Goal: Use online tool/utility

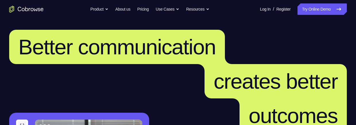
click at [307, 7] on link "Try Online Demo" at bounding box center [321, 8] width 49 height 11
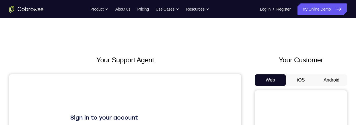
click at [323, 78] on button "Android" at bounding box center [331, 80] width 31 height 11
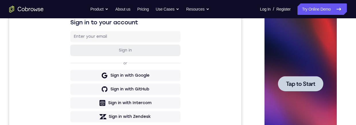
scroll to position [97, 0]
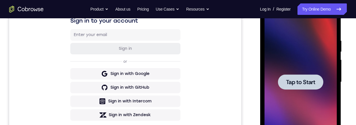
click at [313, 85] on span "Tap to Start" at bounding box center [300, 82] width 29 height 6
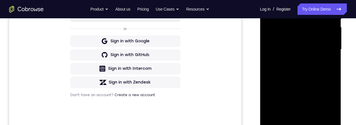
scroll to position [154, 0]
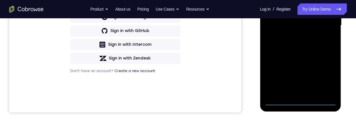
click at [301, 104] on div at bounding box center [300, 25] width 72 height 161
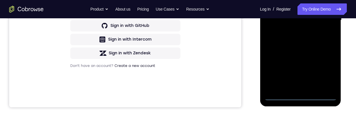
click at [326, 72] on div at bounding box center [300, 20] width 72 height 161
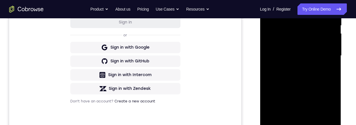
scroll to position [104, 0]
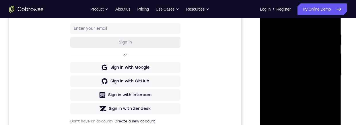
click at [314, 22] on div at bounding box center [300, 76] width 72 height 161
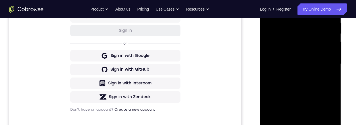
click at [326, 65] on div at bounding box center [300, 64] width 72 height 161
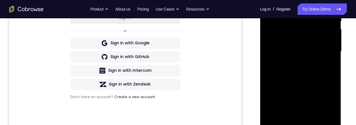
click at [295, 63] on div at bounding box center [300, 51] width 72 height 161
click at [301, 46] on div at bounding box center [300, 51] width 72 height 161
click at [316, 40] on div at bounding box center [300, 51] width 72 height 161
click at [318, 52] on div at bounding box center [300, 51] width 72 height 161
click at [318, 74] on div at bounding box center [300, 51] width 72 height 161
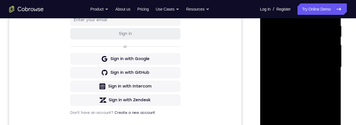
scroll to position [117, 0]
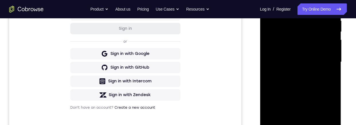
click at [321, 88] on div at bounding box center [300, 62] width 72 height 161
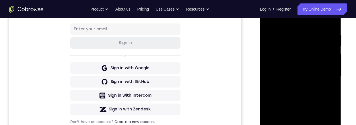
scroll to position [102, 0]
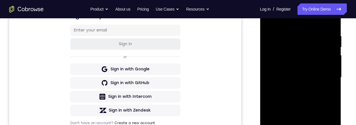
click at [273, 59] on div at bounding box center [300, 77] width 72 height 161
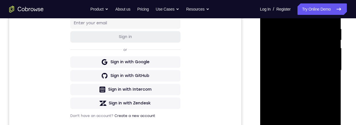
scroll to position [133, 0]
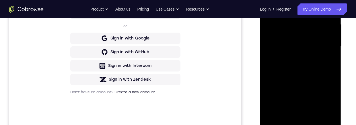
click at [324, 60] on div at bounding box center [300, 46] width 72 height 161
click at [320, 27] on div at bounding box center [300, 46] width 72 height 161
click at [323, 40] on div at bounding box center [300, 46] width 72 height 161
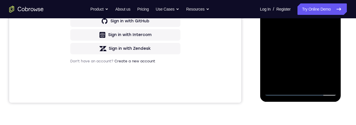
scroll to position [164, 0]
click at [315, 82] on div at bounding box center [300, 15] width 72 height 161
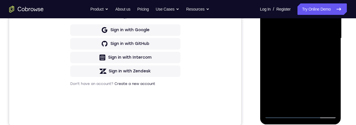
click at [314, 71] on div at bounding box center [300, 38] width 72 height 161
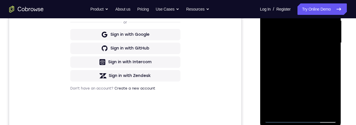
scroll to position [127, 0]
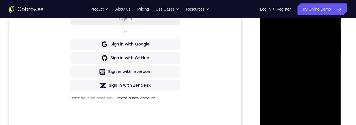
click at [315, 84] on div at bounding box center [300, 52] width 72 height 161
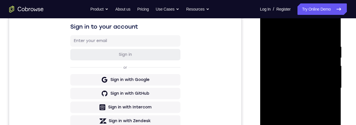
scroll to position [90, 0]
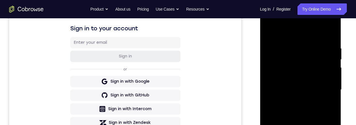
click at [274, 31] on div at bounding box center [300, 90] width 72 height 161
click at [288, 47] on div at bounding box center [300, 90] width 72 height 161
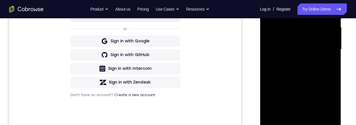
scroll to position [156, 0]
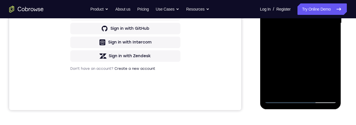
click at [324, 88] on div at bounding box center [300, 23] width 72 height 161
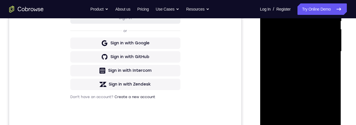
scroll to position [128, 0]
click at [267, 61] on div at bounding box center [300, 51] width 72 height 161
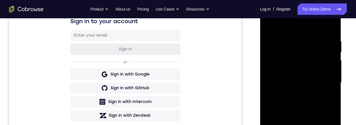
scroll to position [94, 0]
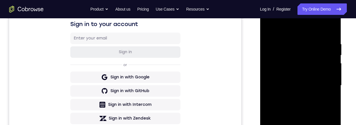
click at [329, 30] on div at bounding box center [300, 85] width 72 height 161
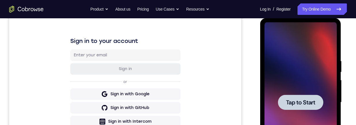
click at [303, 98] on div at bounding box center [300, 102] width 45 height 15
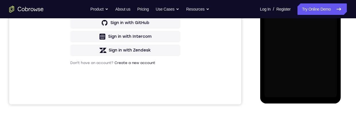
scroll to position [171, 0]
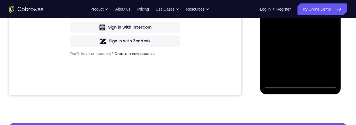
click at [301, 87] on div at bounding box center [300, 8] width 72 height 161
click at [325, 63] on div at bounding box center [300, 8] width 72 height 161
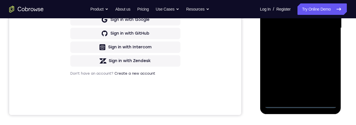
scroll to position [92, 0]
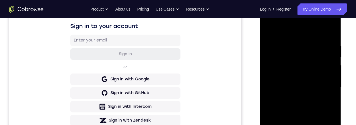
click at [317, 33] on div at bounding box center [300, 87] width 72 height 161
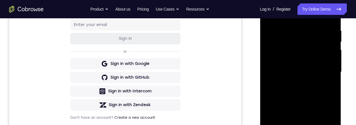
click at [328, 72] on div at bounding box center [300, 72] width 72 height 161
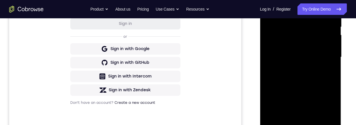
scroll to position [129, 0]
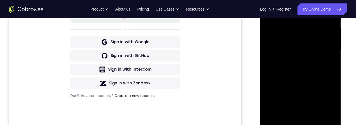
click at [292, 62] on div at bounding box center [300, 50] width 72 height 161
click at [313, 47] on div at bounding box center [300, 50] width 72 height 161
click at [318, 40] on div at bounding box center [300, 50] width 72 height 161
click at [322, 52] on div at bounding box center [300, 50] width 72 height 161
click at [321, 72] on div at bounding box center [300, 50] width 72 height 161
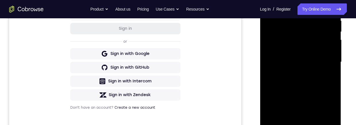
scroll to position [115, 0]
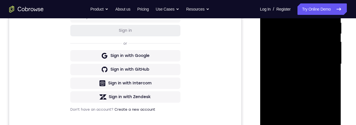
click at [319, 90] on div at bounding box center [300, 64] width 72 height 161
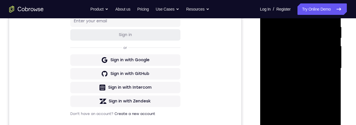
scroll to position [102, 0]
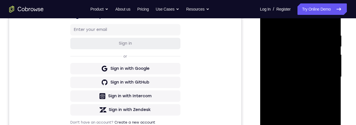
click at [325, 33] on div at bounding box center [300, 77] width 72 height 161
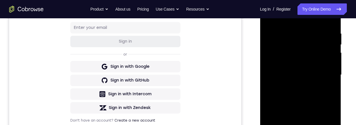
scroll to position [100, 0]
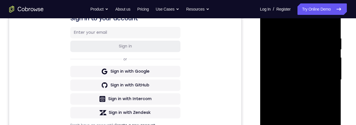
click at [330, 25] on div at bounding box center [300, 80] width 72 height 161
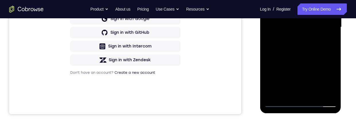
scroll to position [153, 0]
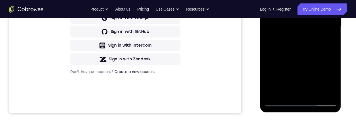
click at [314, 97] on div at bounding box center [300, 26] width 72 height 161
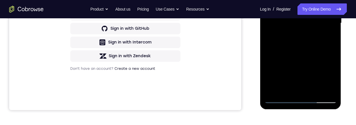
scroll to position [140, 0]
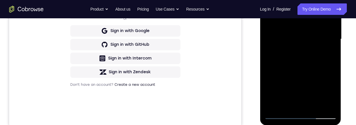
click at [314, 72] on div at bounding box center [300, 39] width 72 height 161
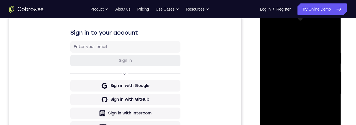
scroll to position [83, 0]
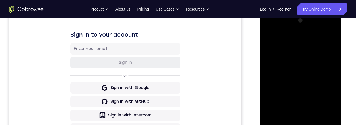
click at [319, 80] on div at bounding box center [300, 96] width 72 height 161
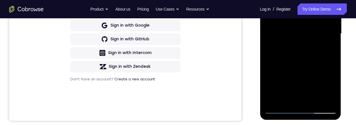
scroll to position [145, 0]
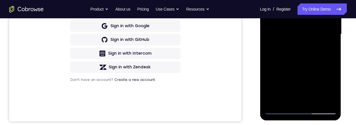
click at [326, 69] on div at bounding box center [300, 34] width 72 height 161
click at [326, 63] on div at bounding box center [300, 34] width 72 height 161
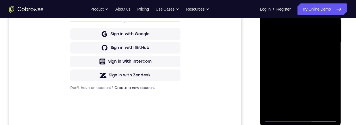
scroll to position [161, 0]
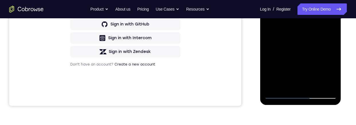
click at [331, 75] on div at bounding box center [300, 19] width 72 height 161
click at [330, 75] on div at bounding box center [300, 19] width 72 height 161
click at [330, 76] on div at bounding box center [300, 19] width 72 height 161
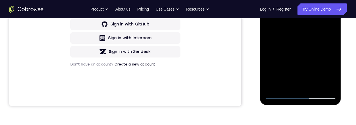
click at [330, 76] on div at bounding box center [300, 19] width 72 height 161
click at [330, 75] on div at bounding box center [300, 19] width 72 height 161
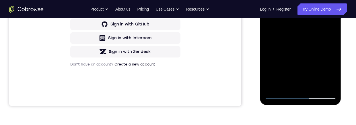
click at [330, 75] on div at bounding box center [300, 19] width 72 height 161
click at [331, 75] on div at bounding box center [300, 19] width 72 height 161
click at [286, 85] on div at bounding box center [300, 19] width 72 height 161
click at [317, 53] on div at bounding box center [300, 19] width 72 height 161
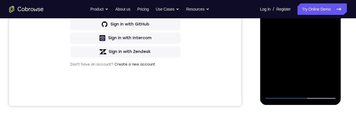
scroll to position [148, 0]
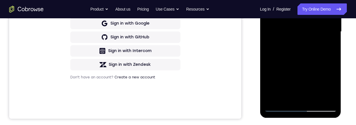
click at [326, 42] on div at bounding box center [300, 32] width 72 height 161
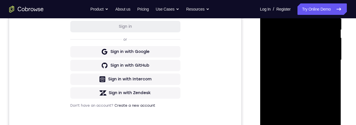
scroll to position [103, 0]
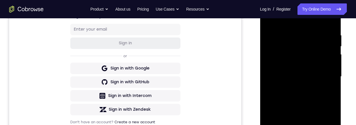
click at [318, 56] on div at bounding box center [300, 77] width 72 height 161
click at [318, 58] on div at bounding box center [300, 77] width 72 height 161
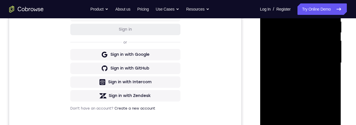
scroll to position [141, 0]
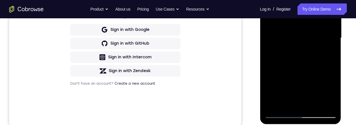
click at [334, 92] on div at bounding box center [300, 38] width 72 height 161
click at [333, 92] on div at bounding box center [300, 38] width 72 height 161
click at [328, 54] on div at bounding box center [300, 38] width 72 height 161
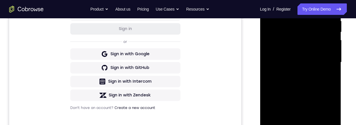
click at [325, 15] on div at bounding box center [300, 62] width 72 height 161
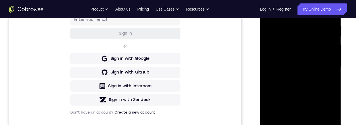
click at [320, 74] on div at bounding box center [300, 67] width 72 height 161
click at [320, 70] on div at bounding box center [300, 66] width 72 height 161
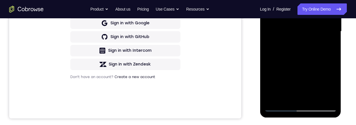
scroll to position [170, 0]
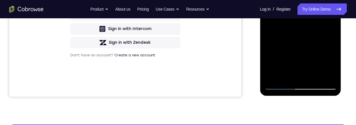
click at [331, 65] on div at bounding box center [300, 9] width 72 height 161
click at [328, 24] on div at bounding box center [300, 9] width 72 height 161
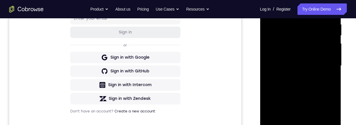
scroll to position [109, 0]
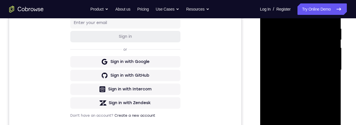
click at [316, 41] on div at bounding box center [300, 70] width 72 height 161
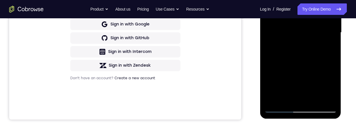
scroll to position [166, 0]
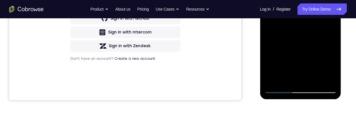
click at [318, 57] on div at bounding box center [300, 13] width 72 height 161
click at [316, 55] on div at bounding box center [300, 13] width 72 height 161
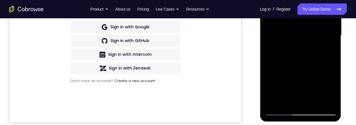
scroll to position [139, 0]
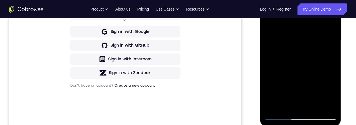
click at [289, 41] on div at bounding box center [300, 40] width 72 height 161
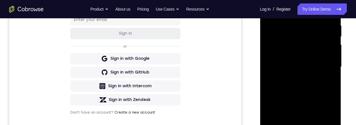
scroll to position [92, 0]
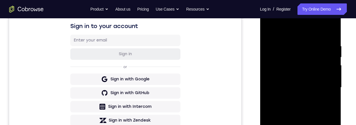
click at [273, 28] on div at bounding box center [300, 87] width 72 height 161
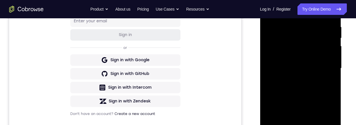
scroll to position [110, 0]
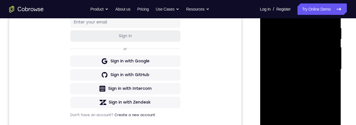
click at [295, 38] on div at bounding box center [300, 69] width 72 height 161
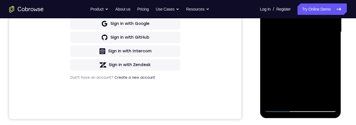
scroll to position [148, 0]
click at [326, 59] on div at bounding box center [300, 32] width 72 height 161
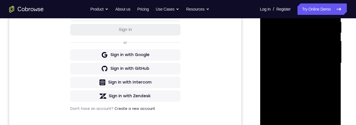
scroll to position [102, 0]
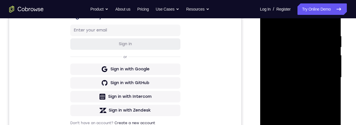
click at [273, 38] on div at bounding box center [300, 77] width 72 height 161
click at [268, 22] on div at bounding box center [300, 77] width 72 height 161
click at [272, 19] on div at bounding box center [300, 77] width 72 height 161
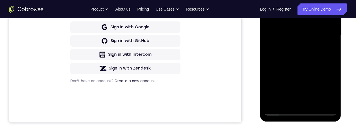
scroll to position [149, 0]
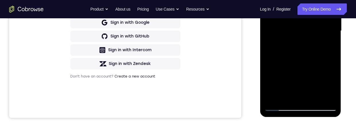
click at [269, 81] on div at bounding box center [300, 31] width 72 height 161
click at [321, 55] on div at bounding box center [300, 31] width 72 height 161
click at [320, 56] on div at bounding box center [300, 31] width 72 height 161
click at [332, 59] on div at bounding box center [300, 31] width 72 height 161
click at [319, 67] on div at bounding box center [300, 31] width 72 height 161
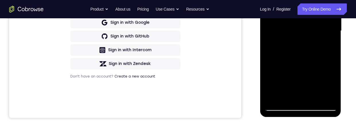
click at [318, 67] on div at bounding box center [300, 31] width 72 height 161
click at [319, 61] on div at bounding box center [300, 31] width 72 height 161
click at [320, 60] on div at bounding box center [300, 31] width 72 height 161
click at [333, 35] on div at bounding box center [300, 31] width 72 height 161
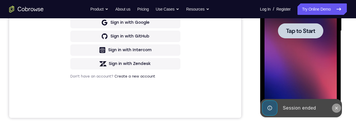
click at [338, 110] on button at bounding box center [336, 108] width 9 height 9
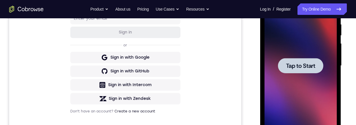
scroll to position [113, 0]
